Goal: Task Accomplishment & Management: Use online tool/utility

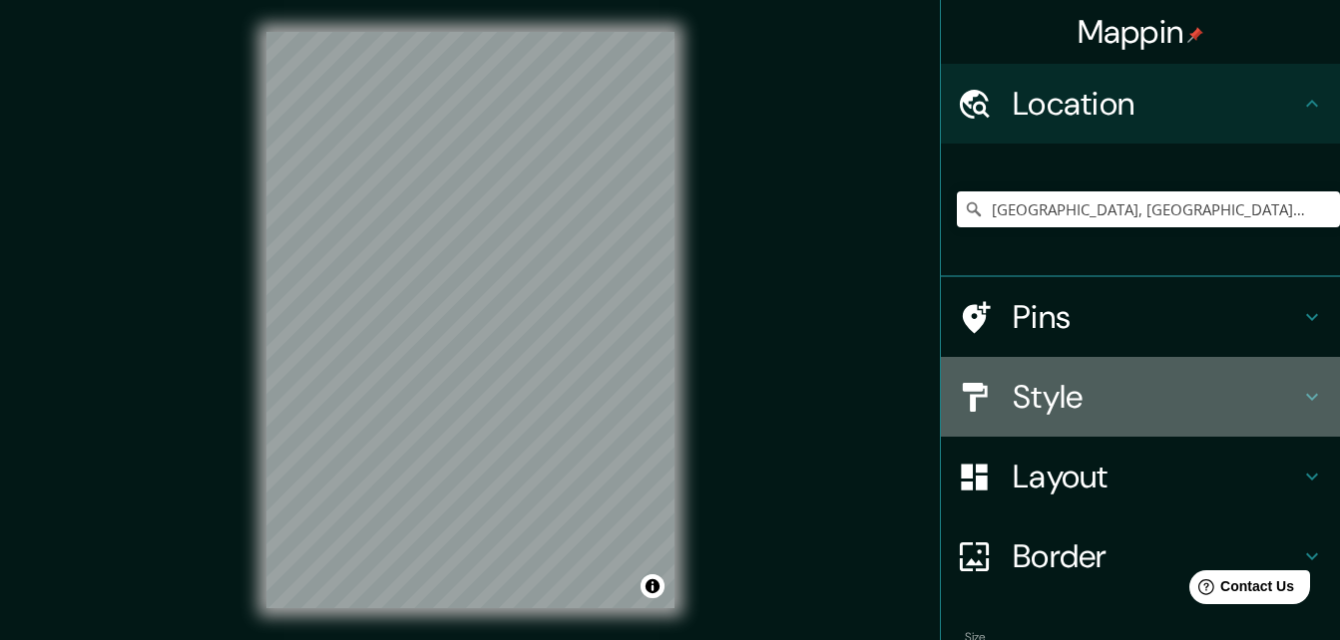
click at [1012, 414] on h4 "Style" at bounding box center [1155, 397] width 287 height 40
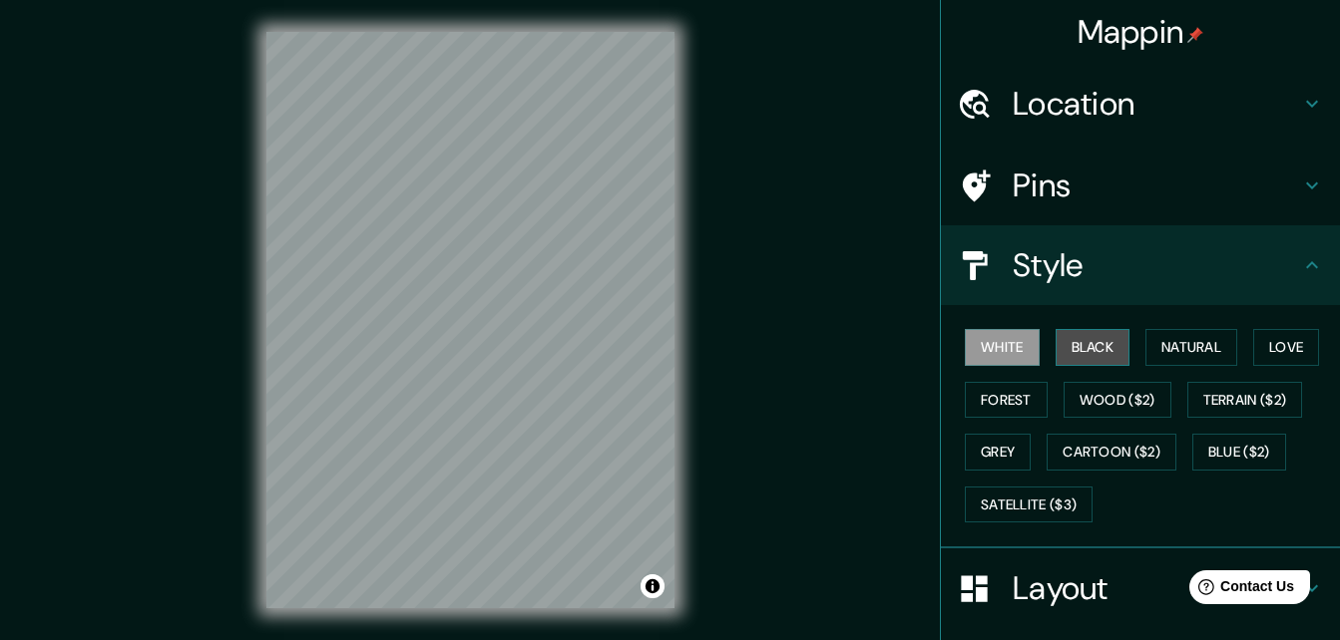
click at [1102, 353] on button "Black" at bounding box center [1092, 347] width 75 height 37
click at [987, 352] on button "White" at bounding box center [1002, 347] width 75 height 37
click at [1143, 176] on h4 "Pins" at bounding box center [1155, 186] width 287 height 40
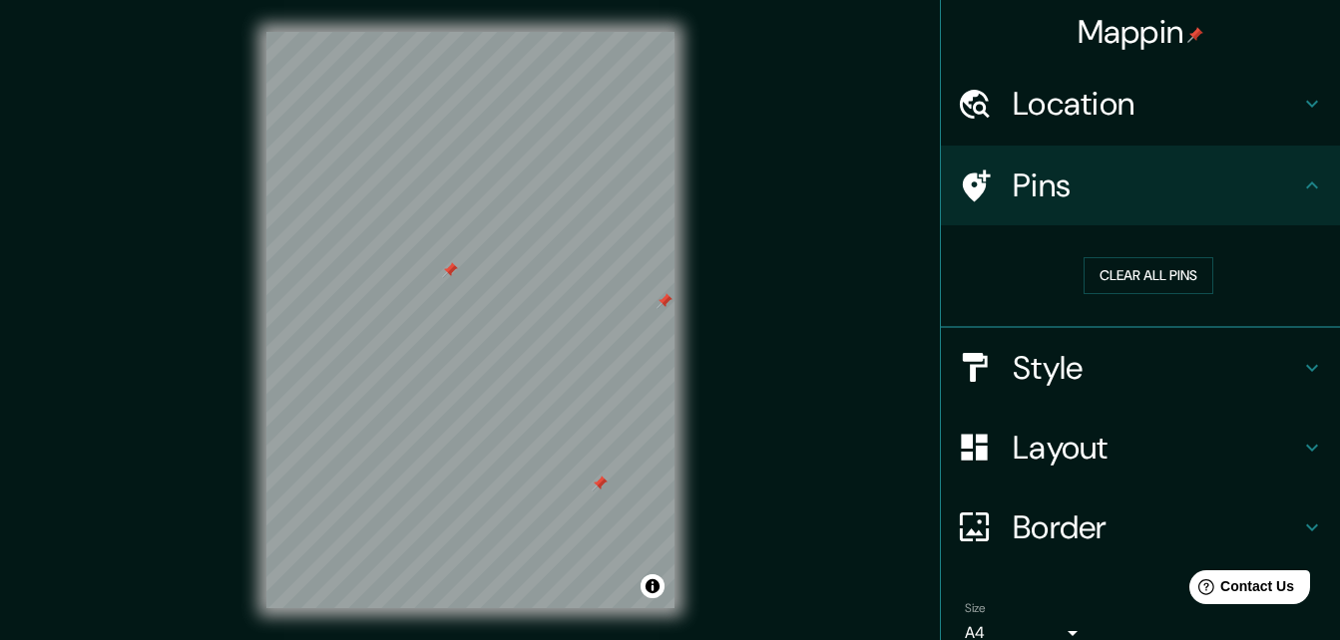
click at [1129, 254] on div "Clear all pins" at bounding box center [1148, 275] width 383 height 69
click at [1137, 272] on button "Clear all pins" at bounding box center [1148, 275] width 130 height 37
click at [1086, 268] on button "Clear all pins" at bounding box center [1148, 275] width 130 height 37
click at [693, 522] on div "© Mapbox © OpenStreetMap Improve this map" at bounding box center [470, 320] width 472 height 640
click at [1185, 285] on button "Clear all pins" at bounding box center [1148, 275] width 130 height 37
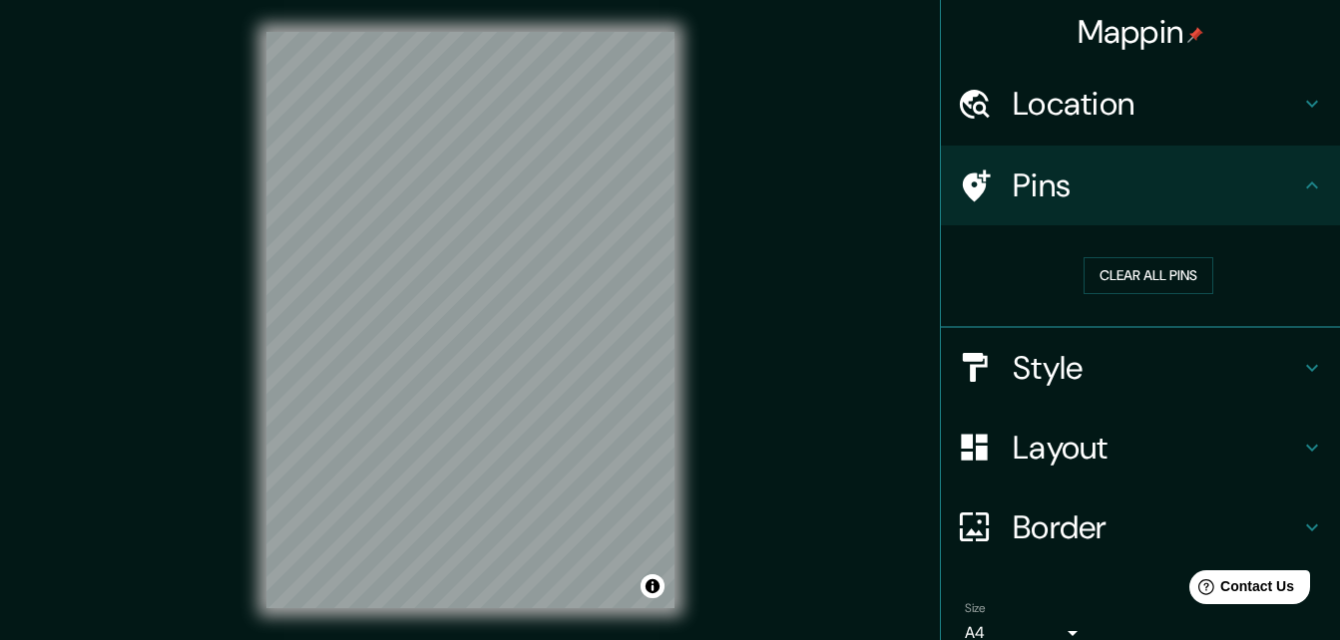
click at [446, 450] on div "© Mapbox © OpenStreetMap Improve this map" at bounding box center [470, 320] width 472 height 640
click at [1170, 287] on button "Clear all pins" at bounding box center [1148, 275] width 130 height 37
click at [1146, 284] on button "Clear all pins" at bounding box center [1148, 275] width 130 height 37
